Goal: Check status: Check status

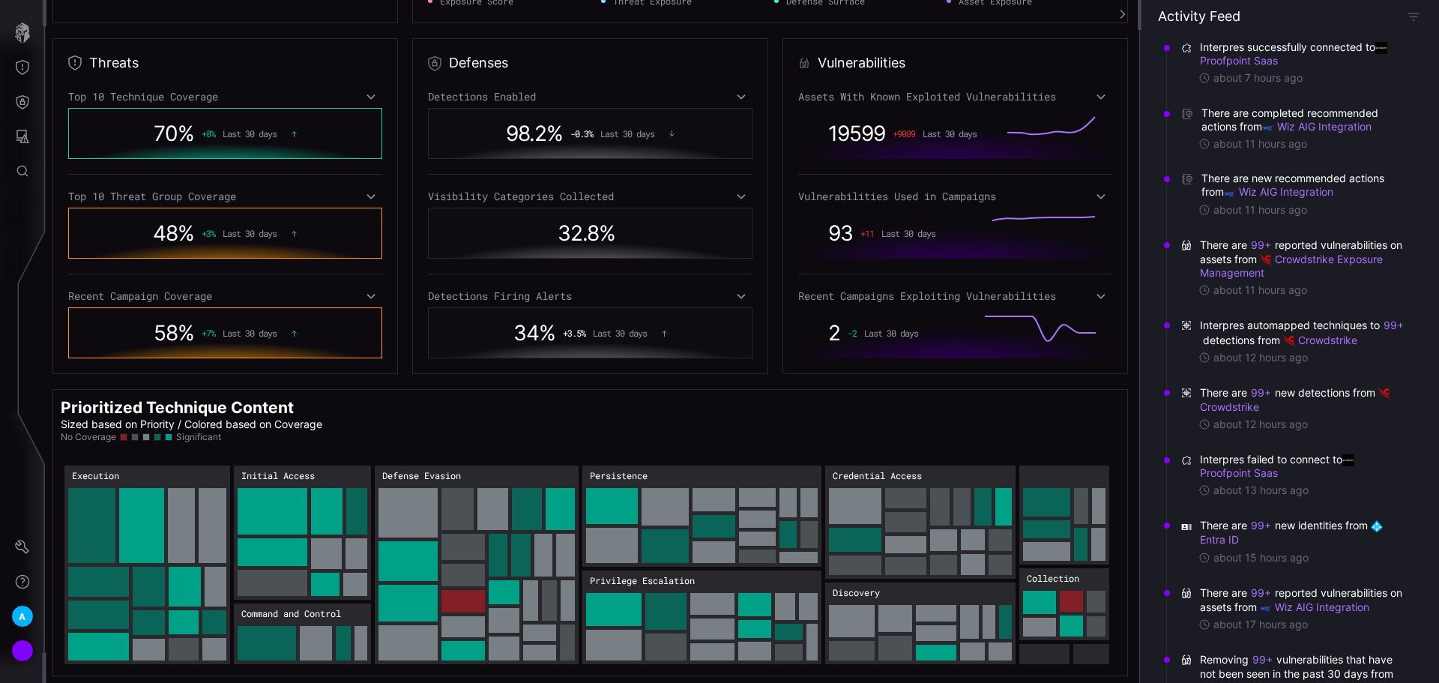
scroll to position [253, 0]
click at [31, 137] on button "Attack Surface" at bounding box center [22, 136] width 43 height 34
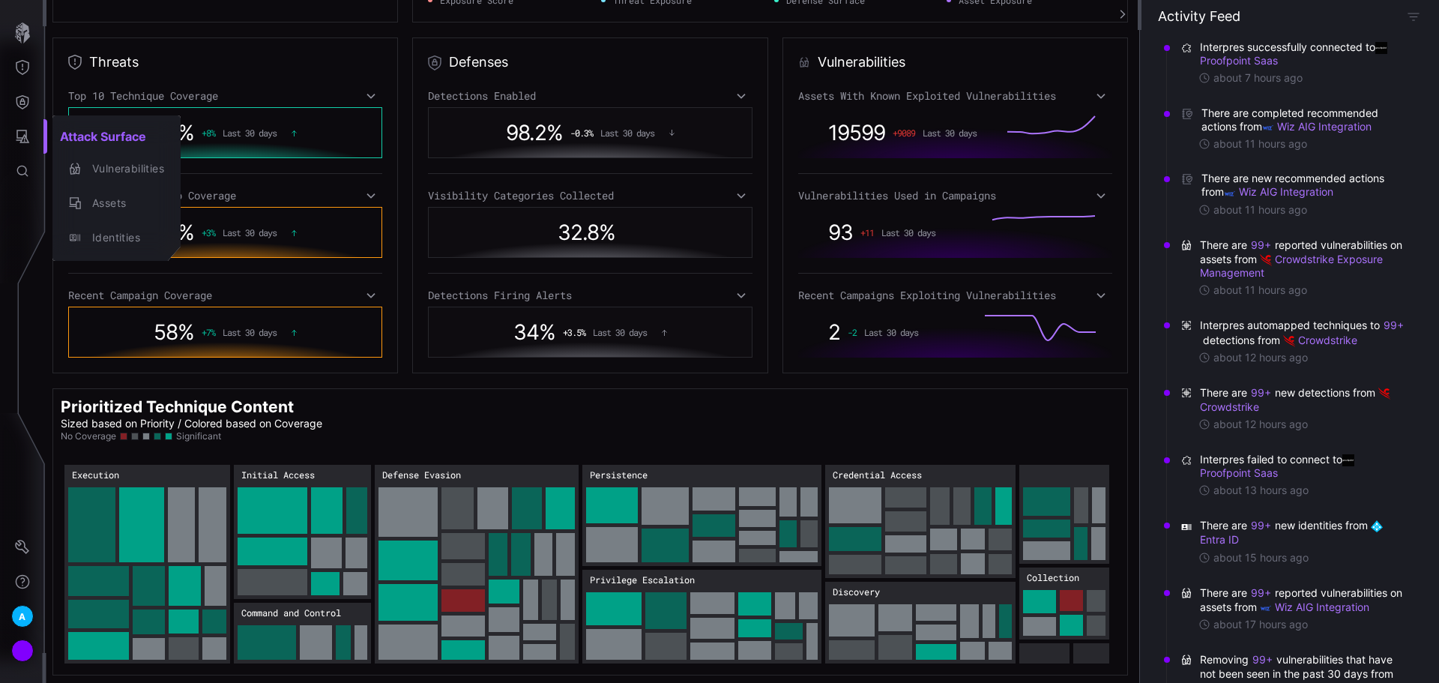
click at [20, 166] on div at bounding box center [719, 341] width 1439 height 683
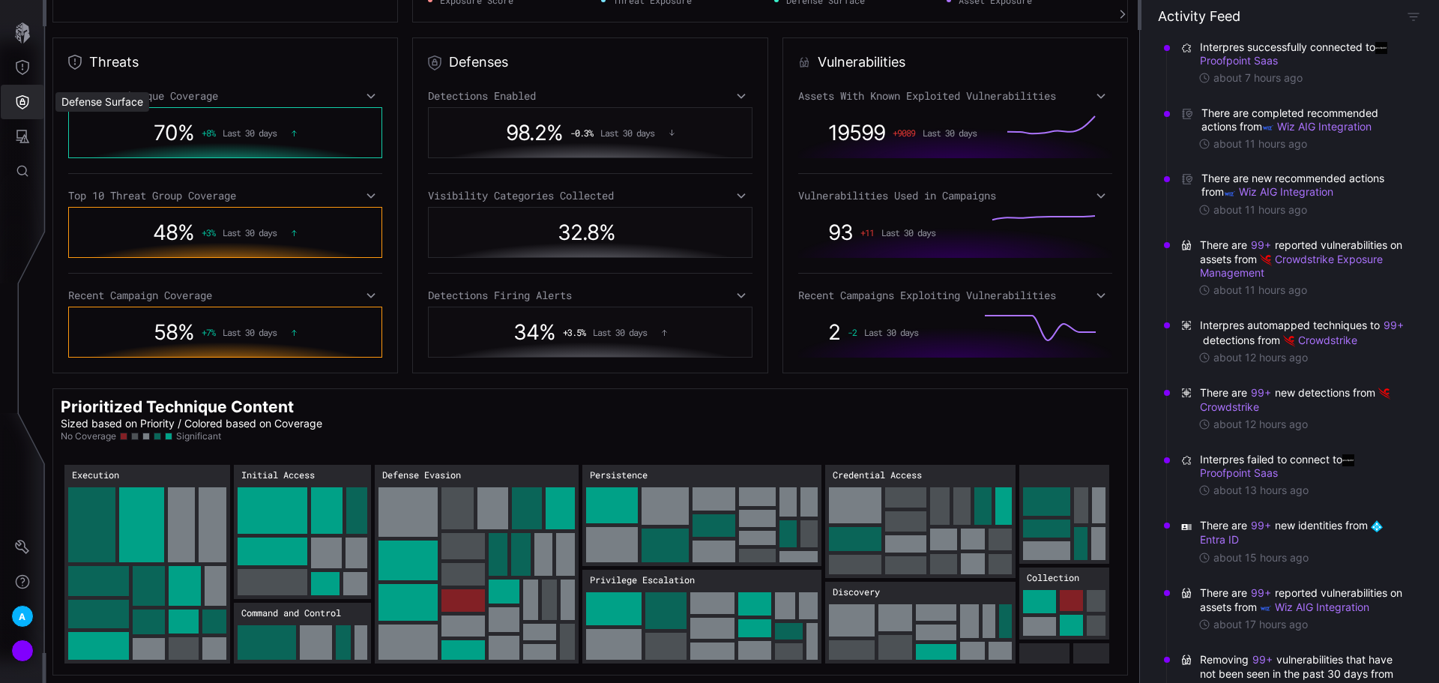
click at [19, 93] on button "Defense Surface" at bounding box center [22, 102] width 43 height 34
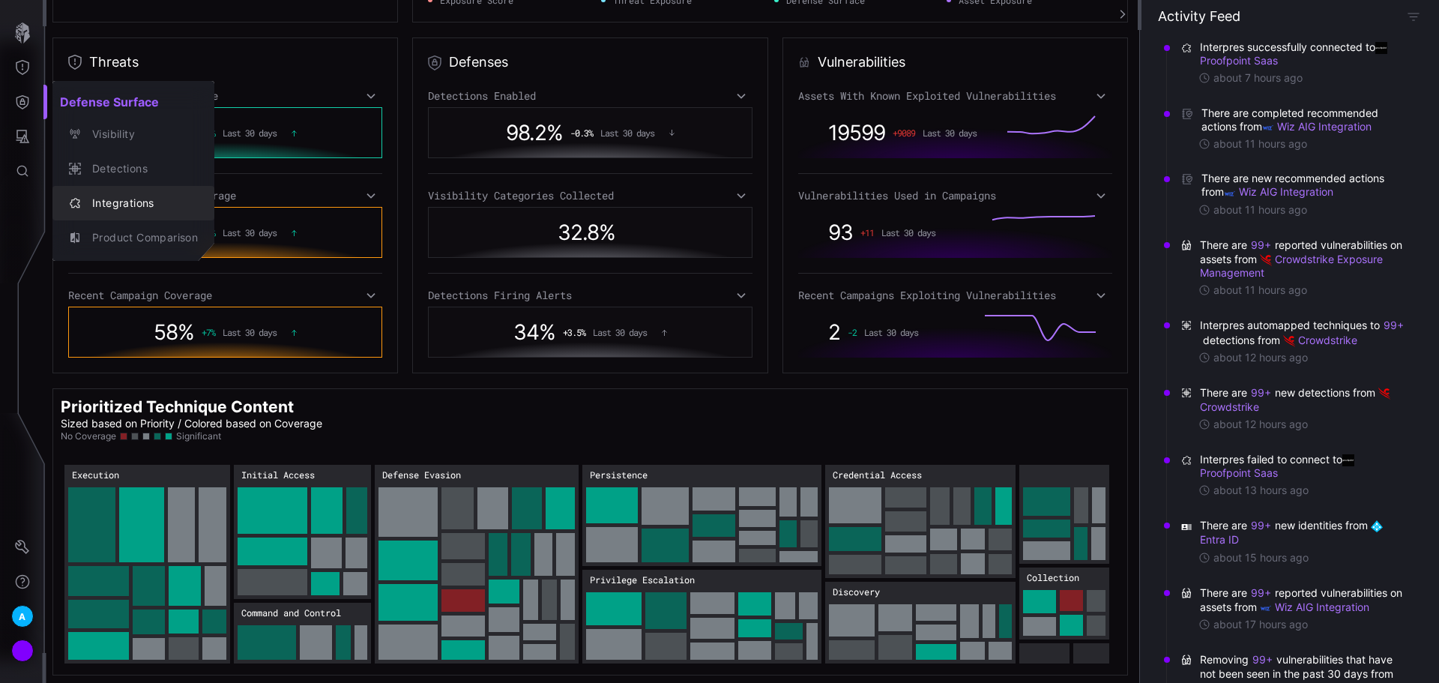
click at [125, 208] on div "Integrations" at bounding box center [141, 203] width 113 height 19
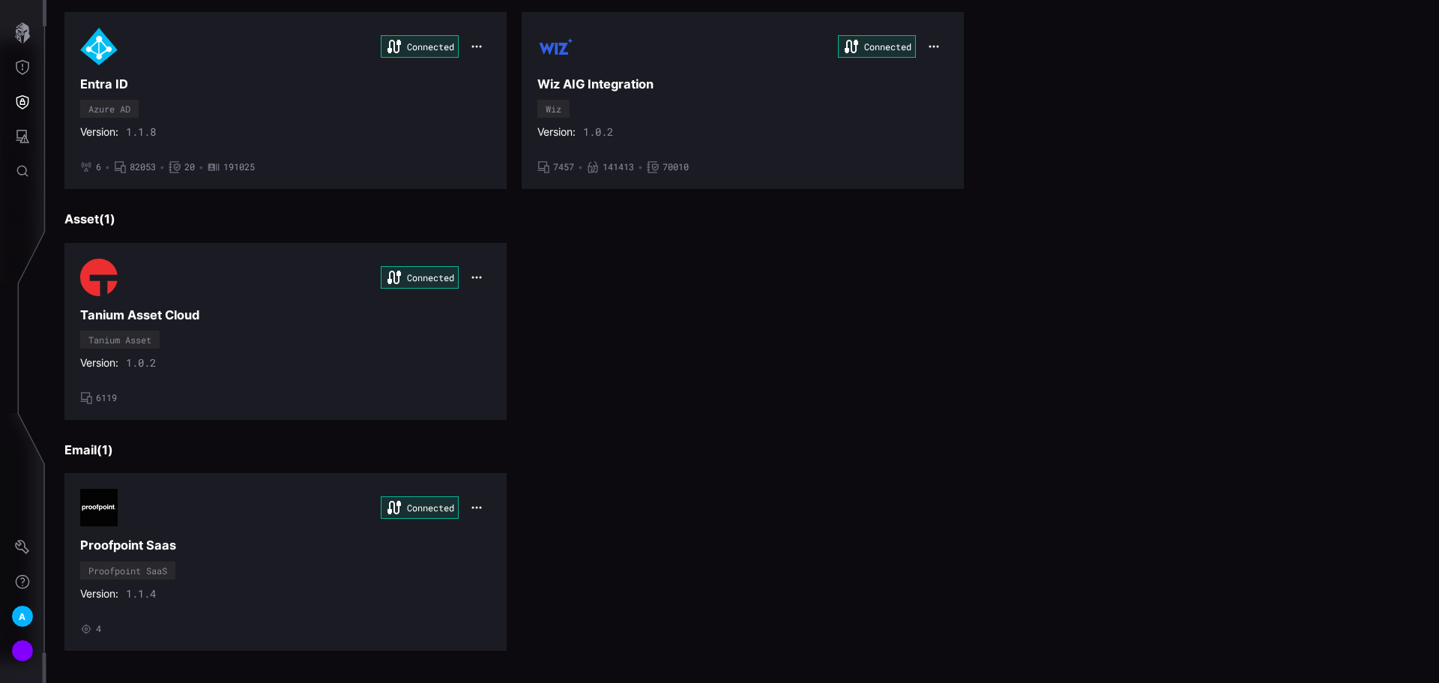
scroll to position [625, 0]
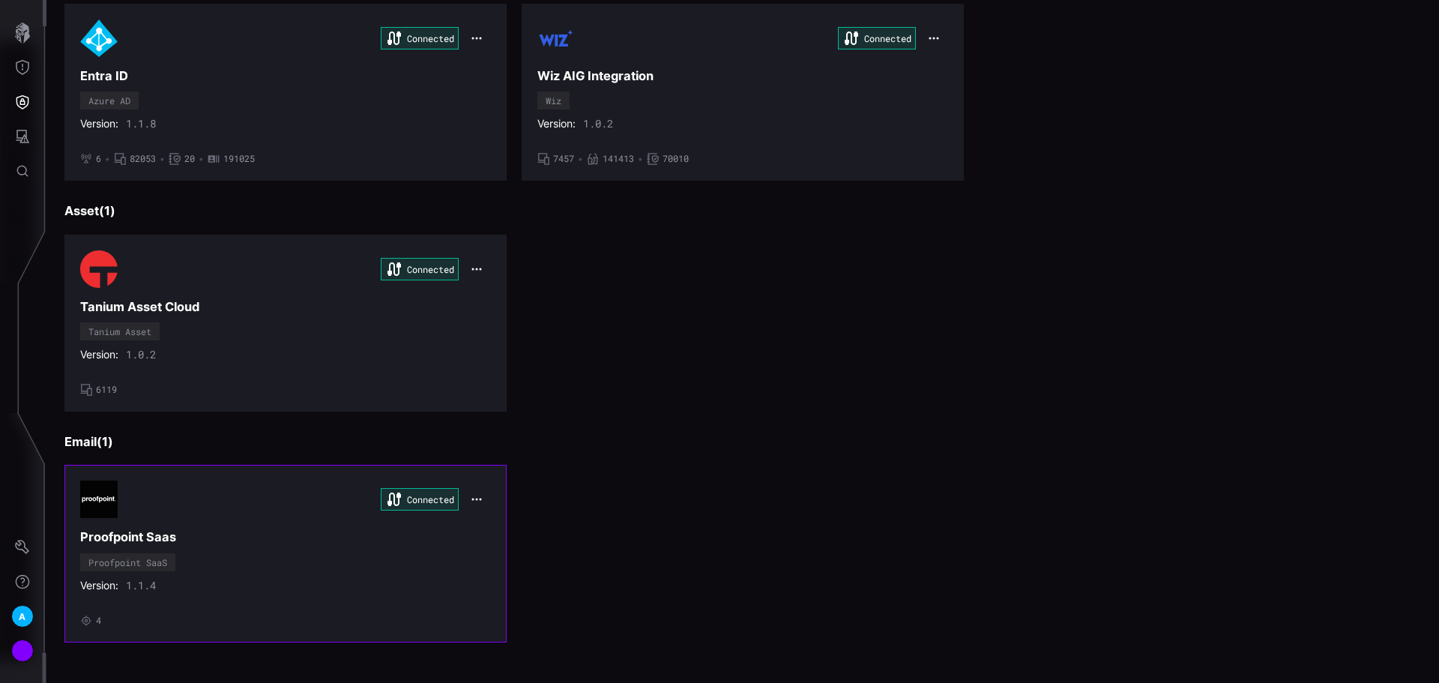
click at [296, 523] on div "Connected Proofpoint Saas Proofpoint SaaS Version: 1.1.4 • 4" at bounding box center [285, 553] width 411 height 145
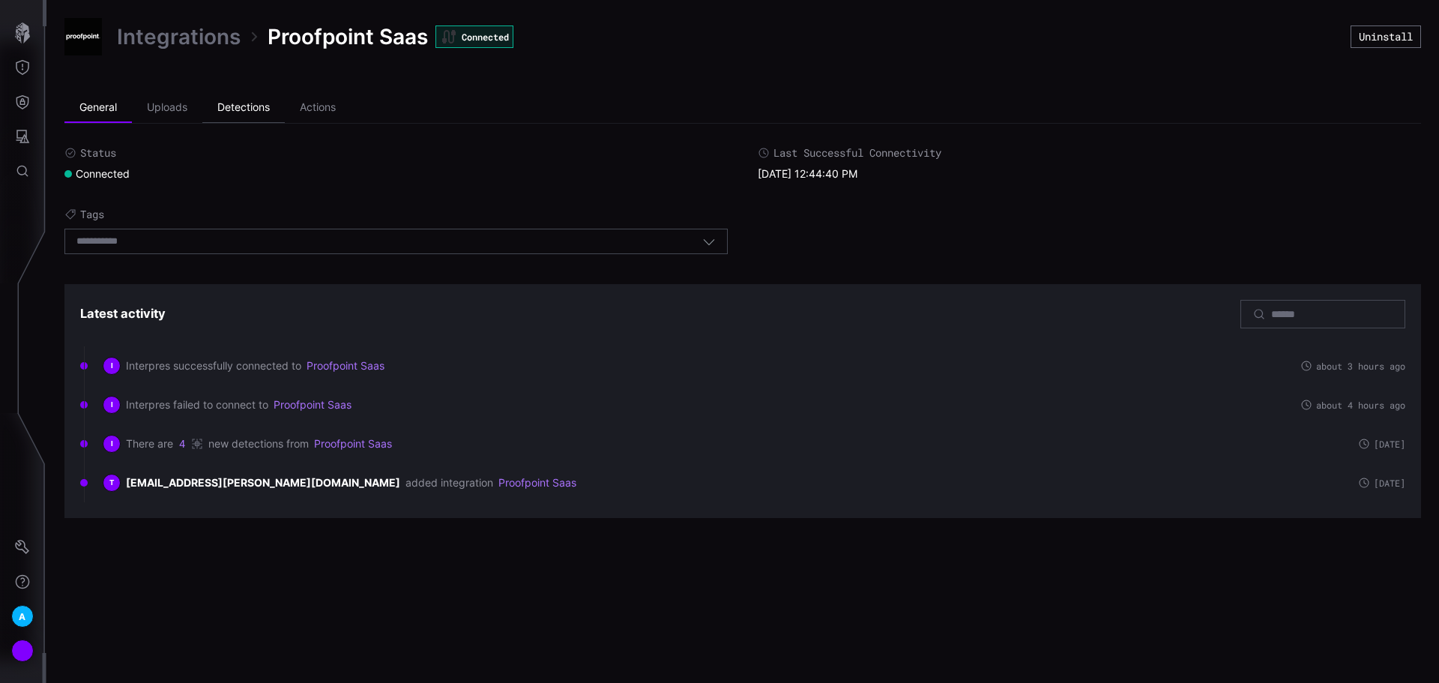
click at [245, 98] on li "Detections" at bounding box center [243, 108] width 82 height 30
